Goal: Information Seeking & Learning: Understand process/instructions

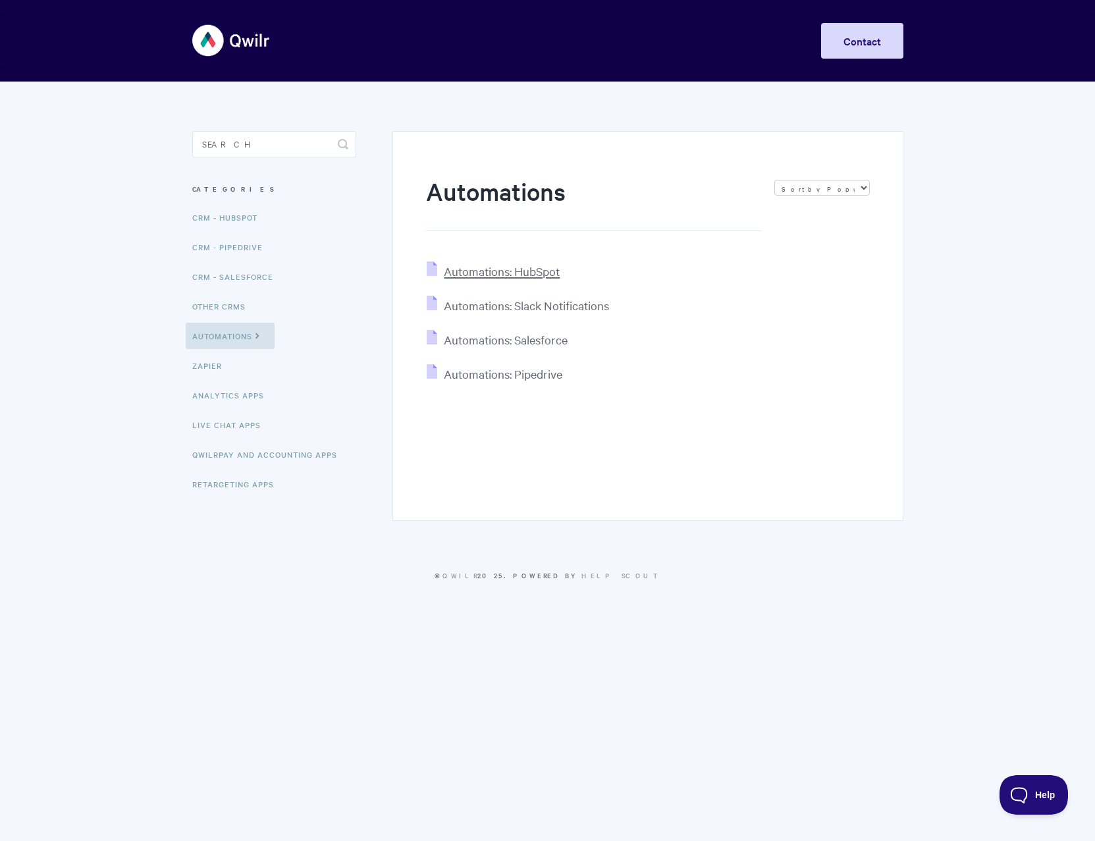
click at [500, 275] on span "Automations: HubSpot" at bounding box center [502, 270] width 116 height 15
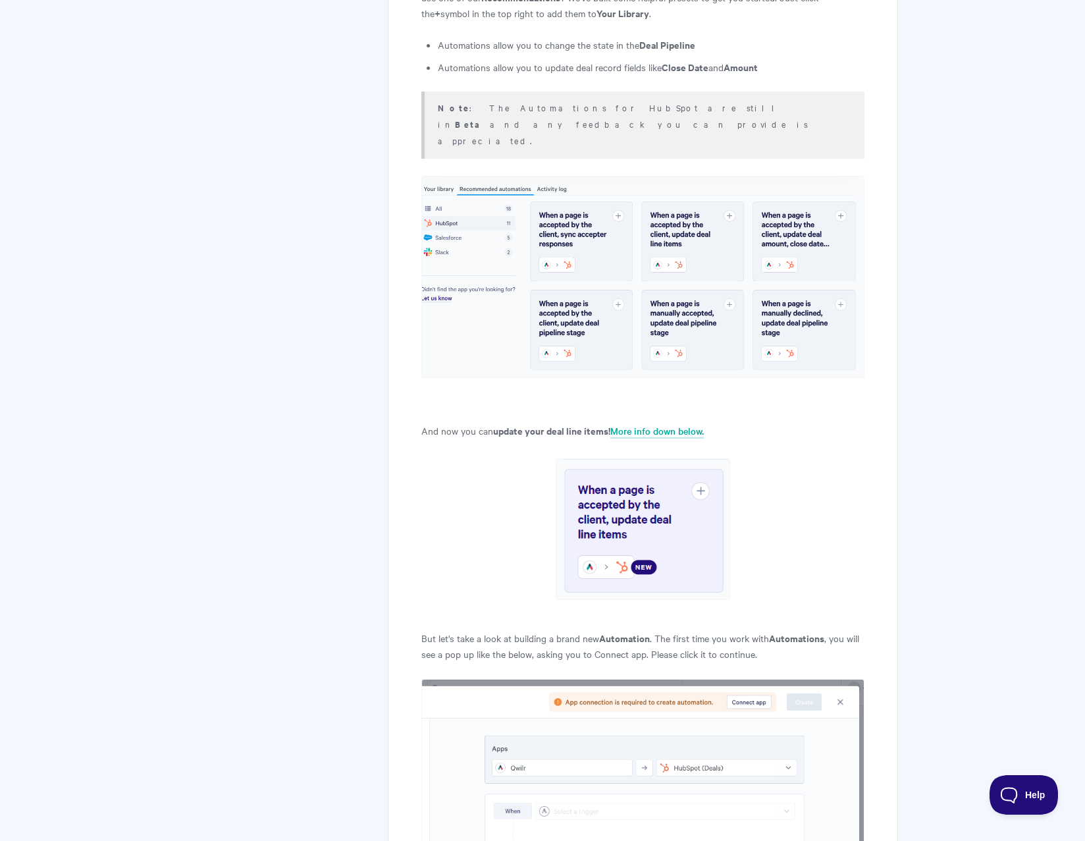
scroll to position [1449, 0]
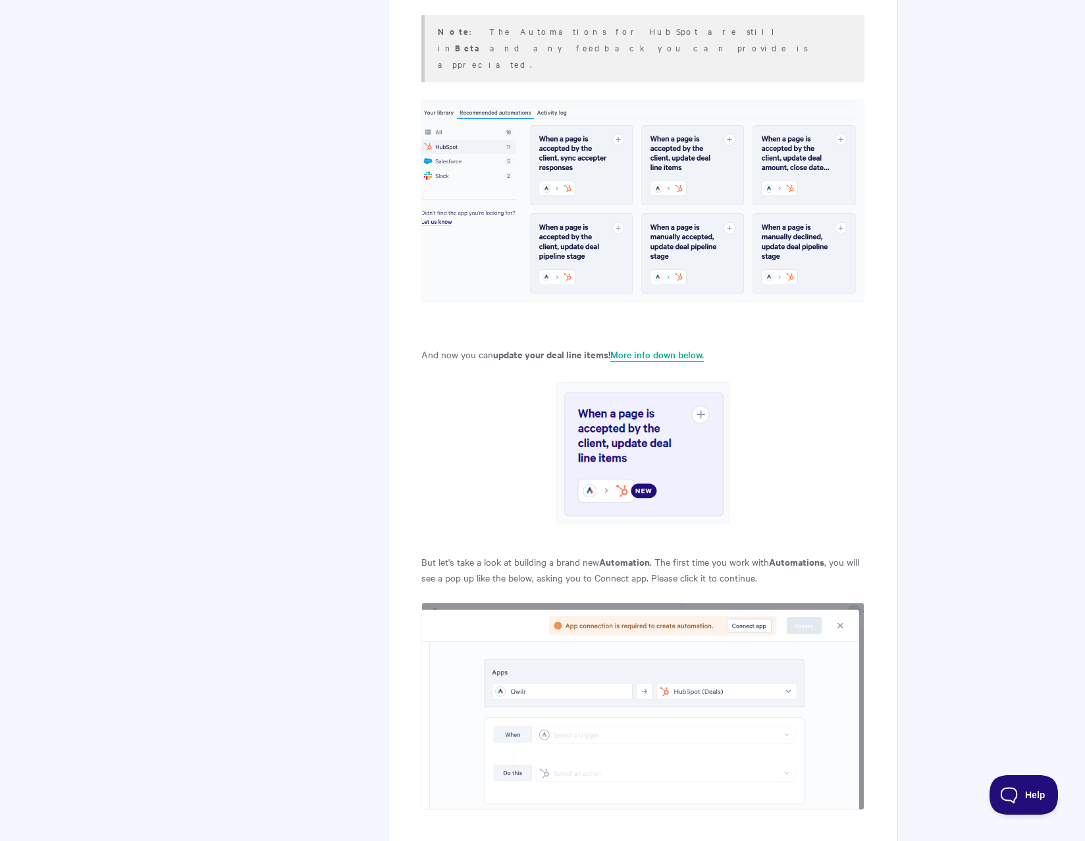
click at [637, 348] on link "More info down below." at bounding box center [657, 355] width 94 height 14
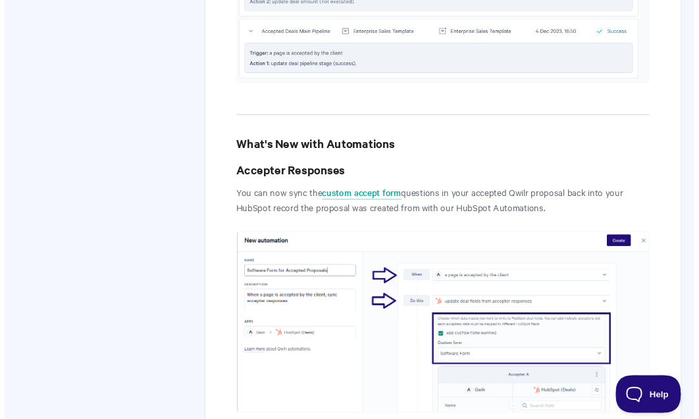
scroll to position [6175, 0]
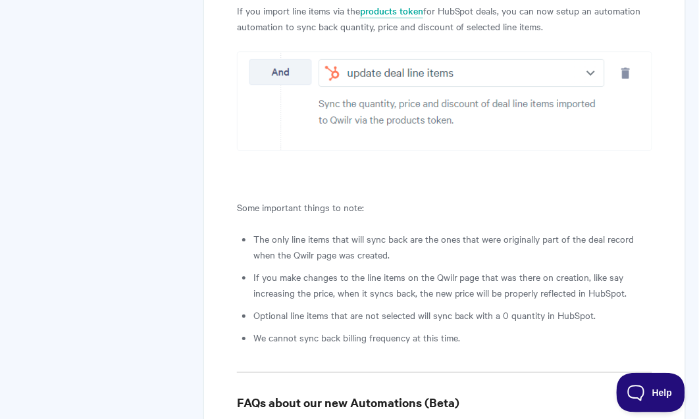
scroll to position [8081, 0]
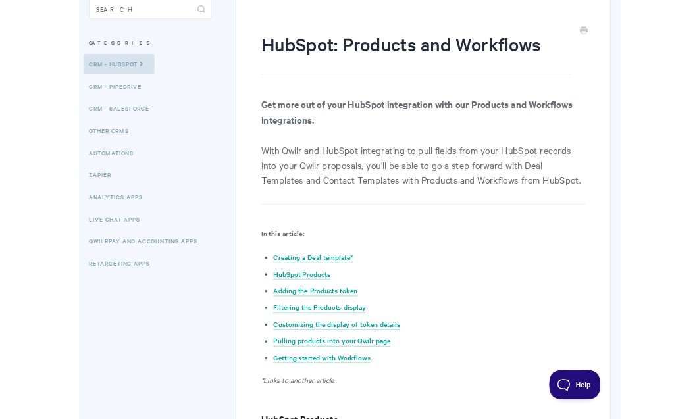
scroll to position [2587, 0]
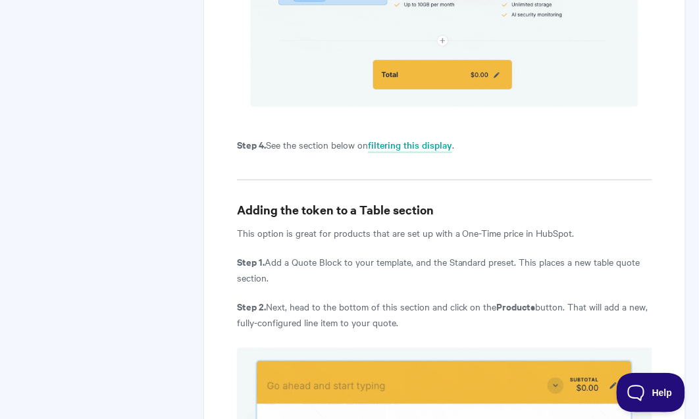
click at [644, 275] on p "Step 1. Add a Quote Block to your template, and the Standard preset. This place…" at bounding box center [445, 271] width 416 height 32
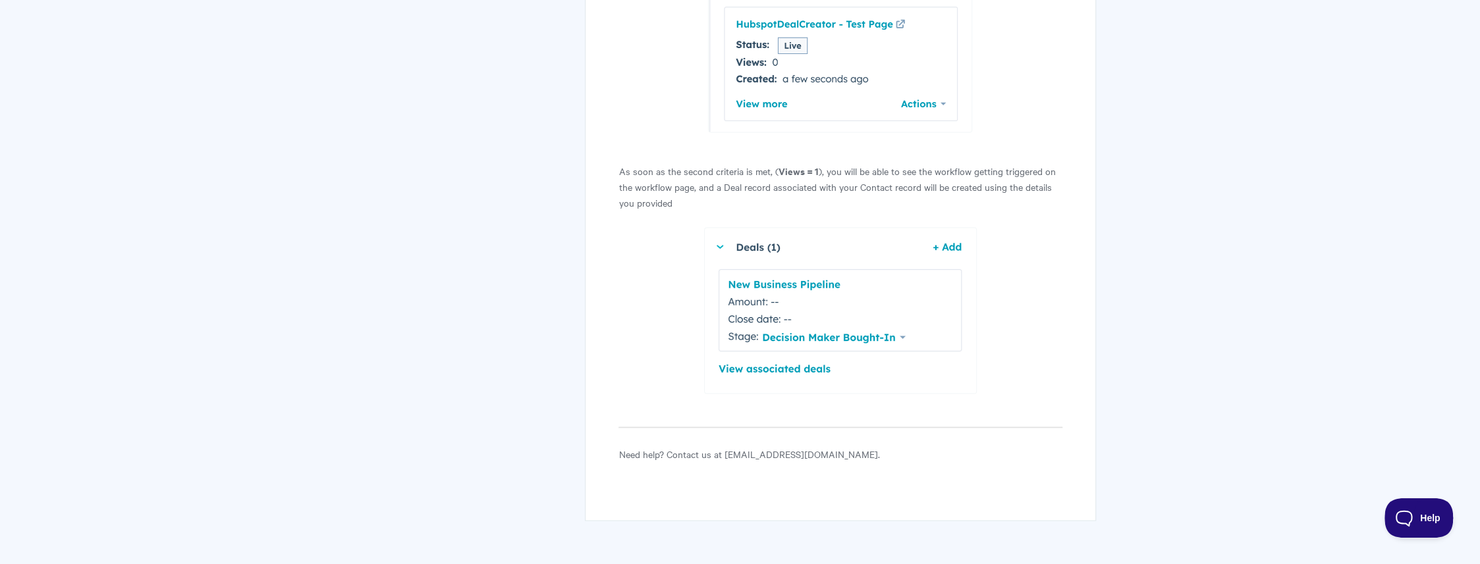
scroll to position [10978, 0]
